Goal: Check status: Check status

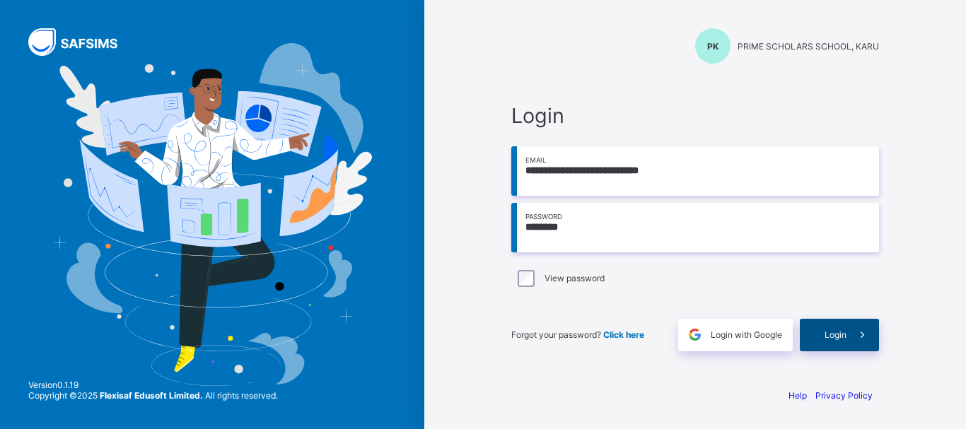
click at [825, 335] on span "Login" at bounding box center [836, 335] width 22 height 11
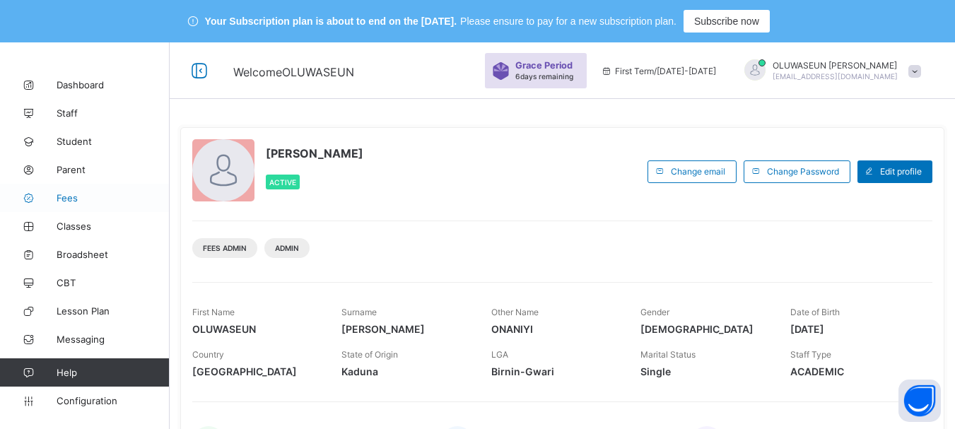
click at [86, 199] on span "Fees" at bounding box center [113, 197] width 113 height 11
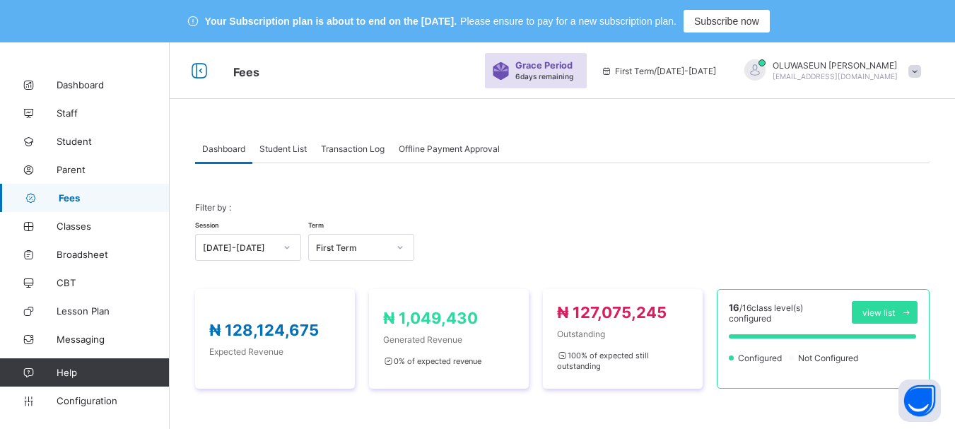
click at [280, 148] on span "Student List" at bounding box center [283, 149] width 47 height 11
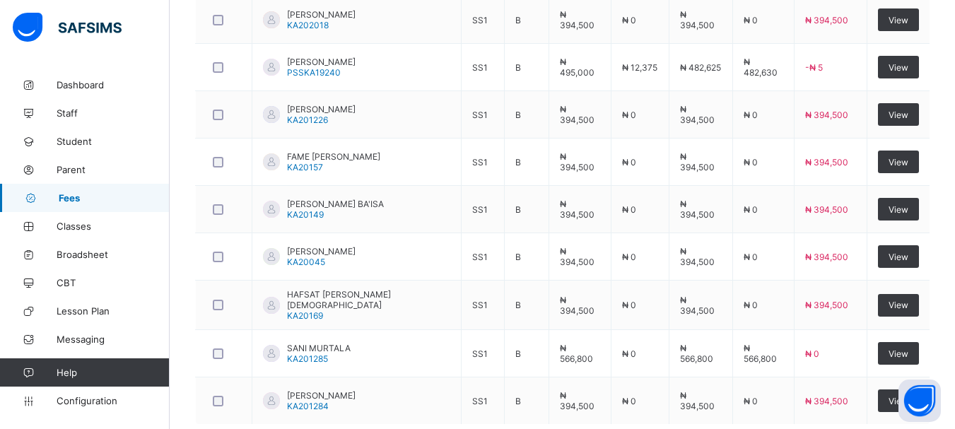
scroll to position [611, 0]
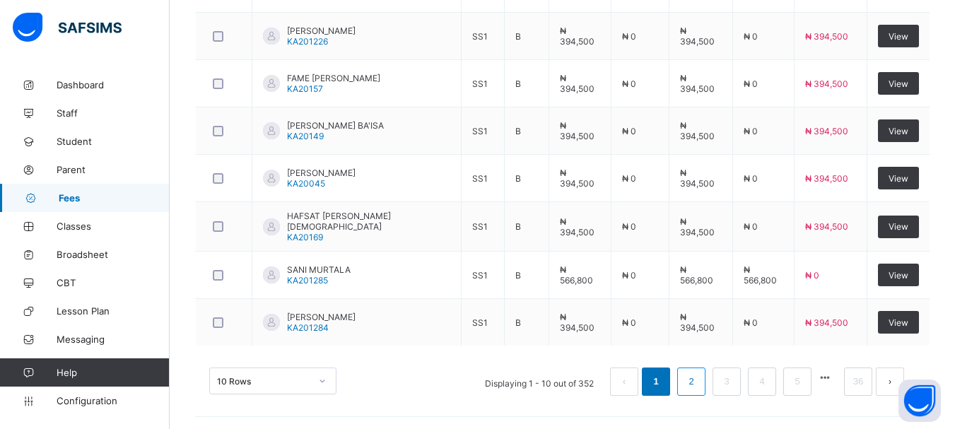
click at [697, 389] on li "2" at bounding box center [692, 382] width 28 height 28
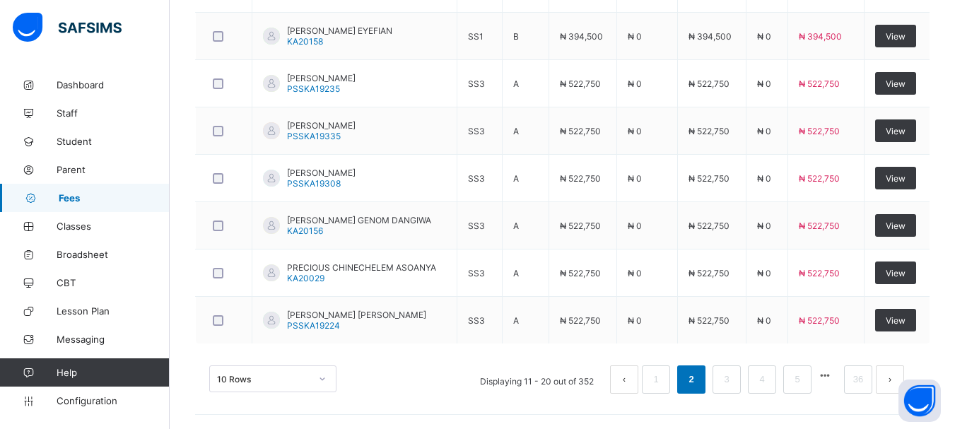
click at [636, 380] on button "prev page" at bounding box center [624, 380] width 28 height 28
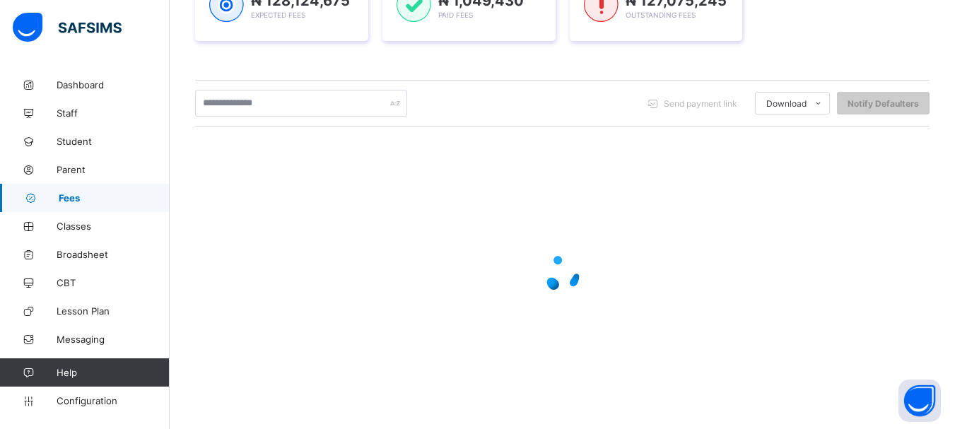
scroll to position [289, 0]
click at [636, 380] on div at bounding box center [562, 273] width 735 height 269
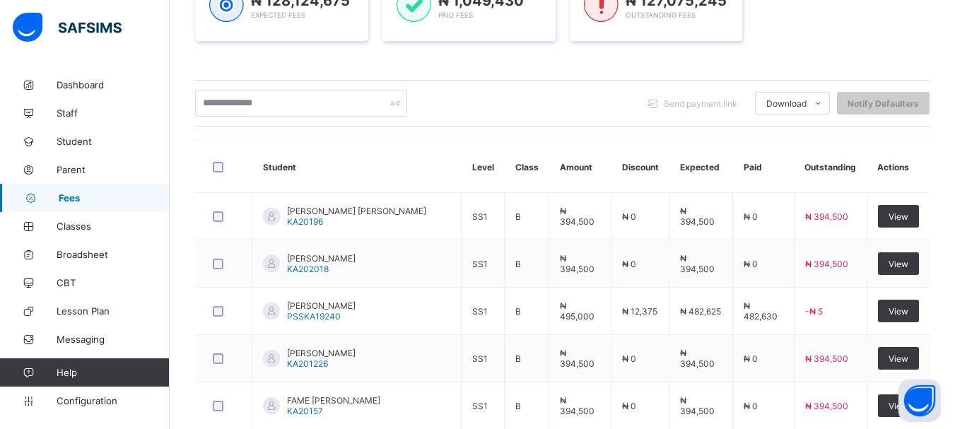
scroll to position [611, 0]
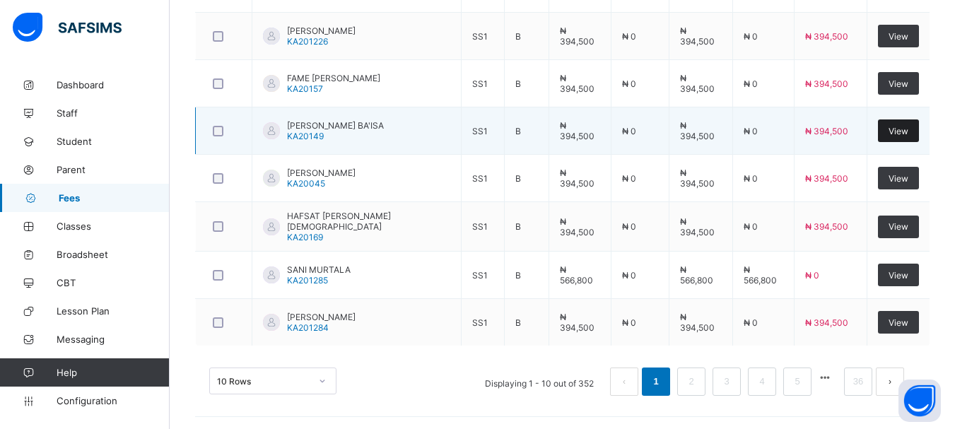
click at [898, 127] on span "View" at bounding box center [899, 131] width 20 height 11
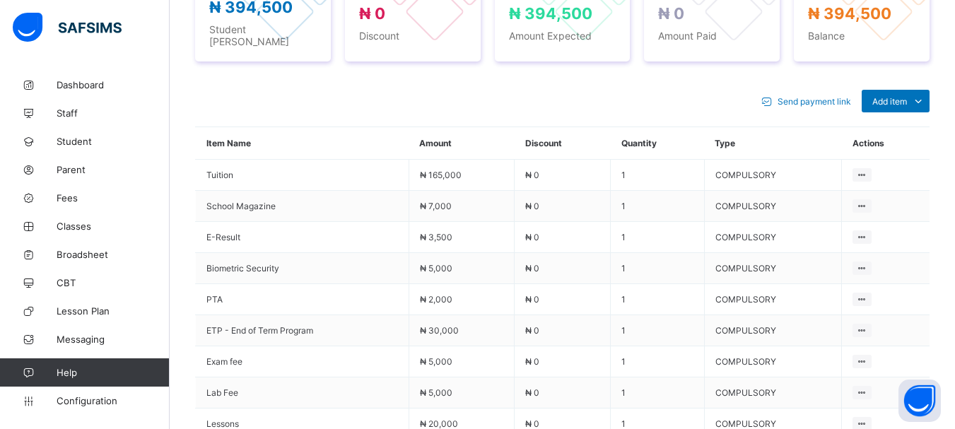
scroll to position [404, 0]
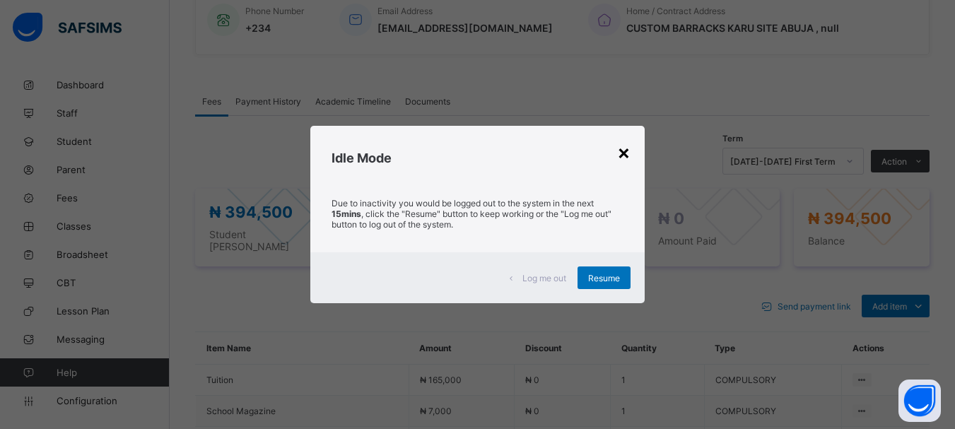
click at [626, 156] on div "×" at bounding box center [623, 152] width 13 height 24
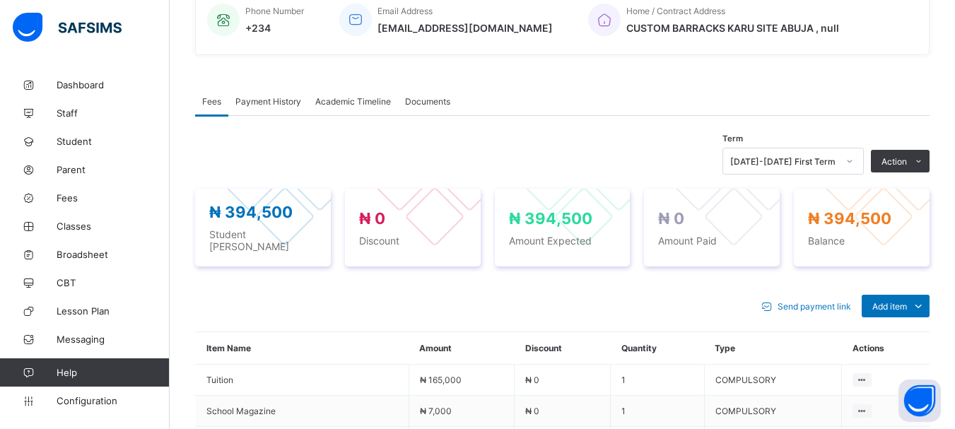
click at [255, 102] on span "Payment History" at bounding box center [269, 101] width 66 height 11
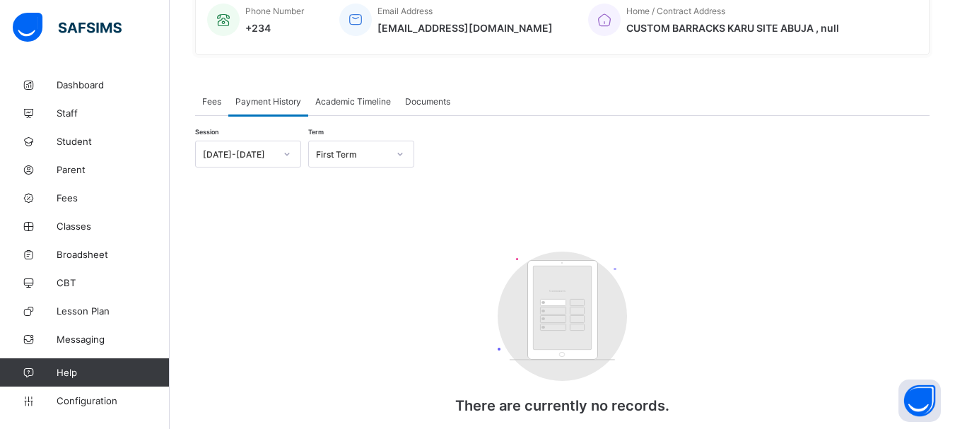
click at [288, 156] on icon at bounding box center [287, 154] width 8 height 14
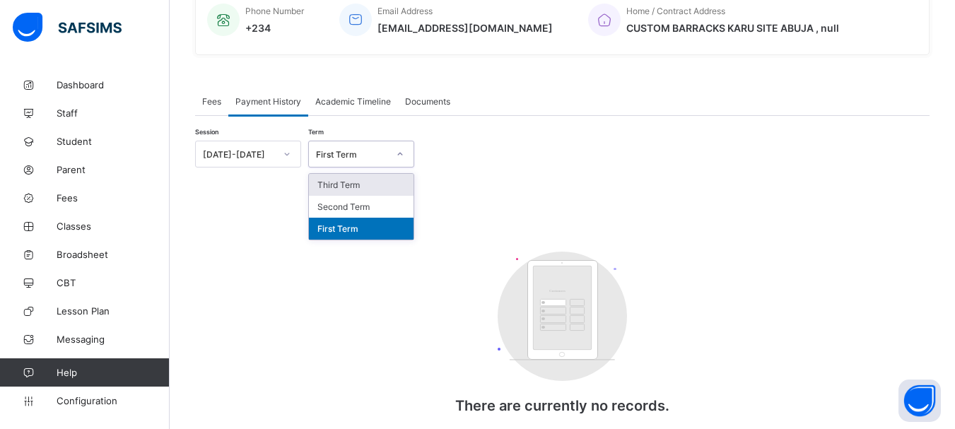
click at [397, 154] on icon at bounding box center [400, 154] width 8 height 14
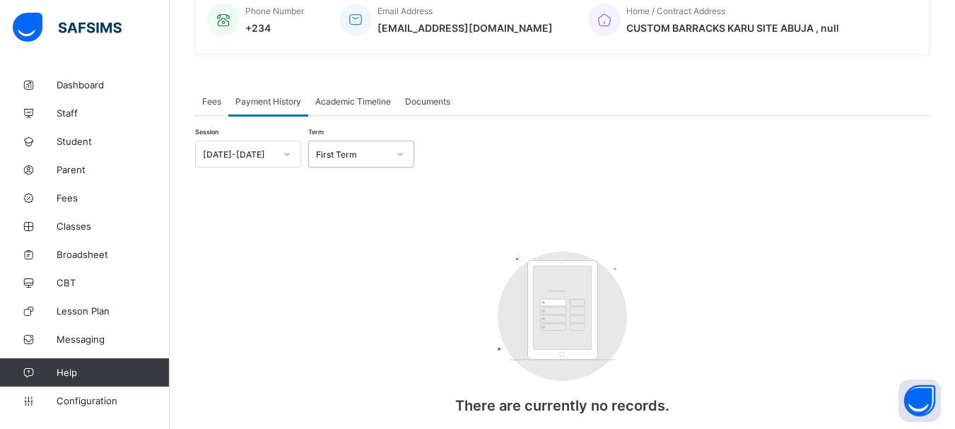
click at [400, 154] on icon at bounding box center [400, 154] width 5 height 3
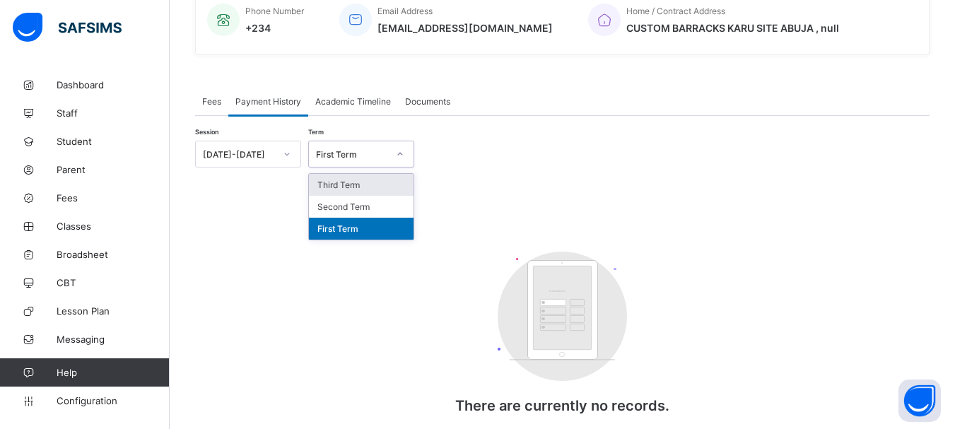
click at [400, 154] on icon at bounding box center [400, 154] width 5 height 3
click at [376, 226] on div "First Term" at bounding box center [361, 229] width 105 height 22
